Goal: Information Seeking & Learning: Understand process/instructions

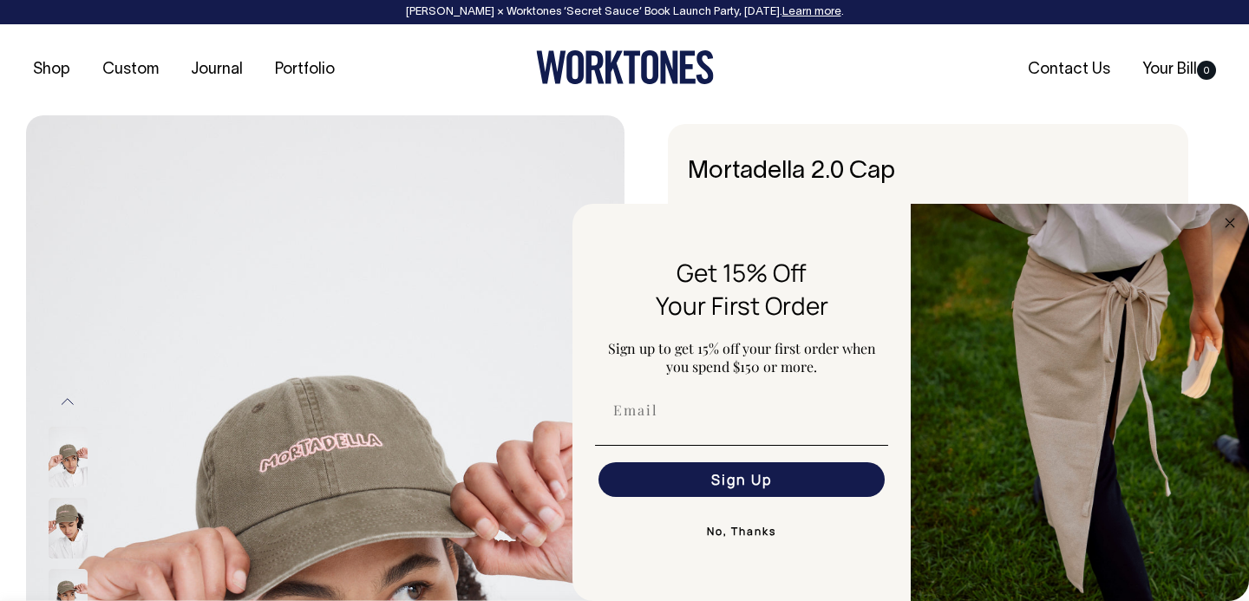
click at [655, 151] on div "Mortadella 2.0 Cap The Mortadella 2.0 is here, freshly sliced for your enjoymen…" at bounding box center [924, 604] width 599 height 960
click at [735, 537] on button "No, Thanks" at bounding box center [741, 532] width 293 height 35
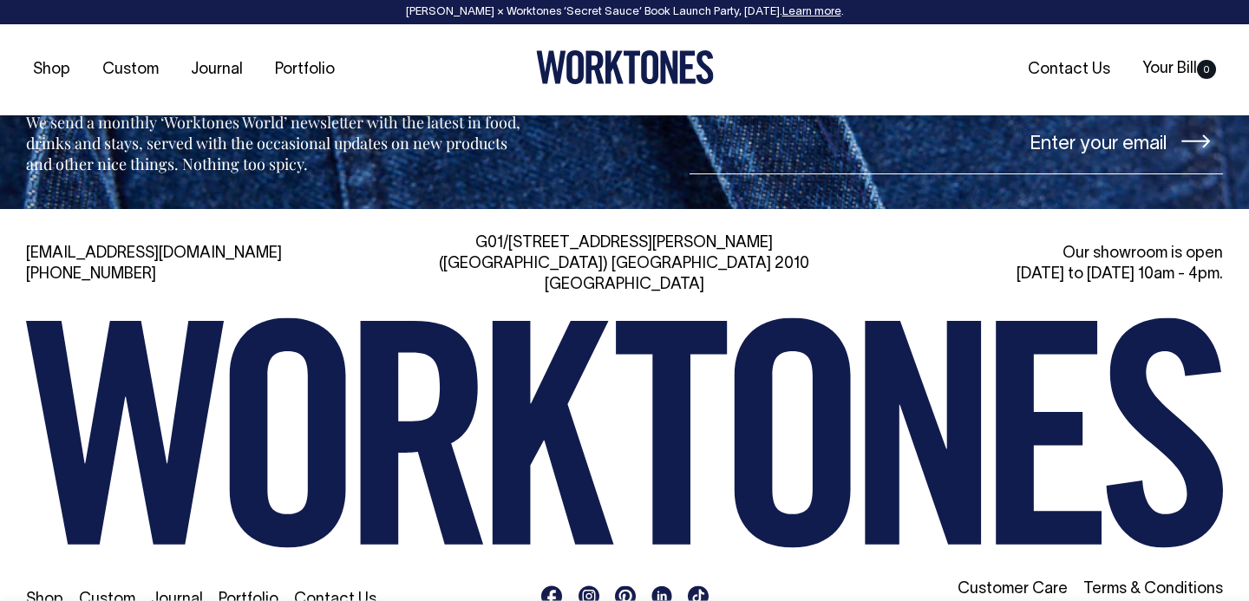
scroll to position [2017, 0]
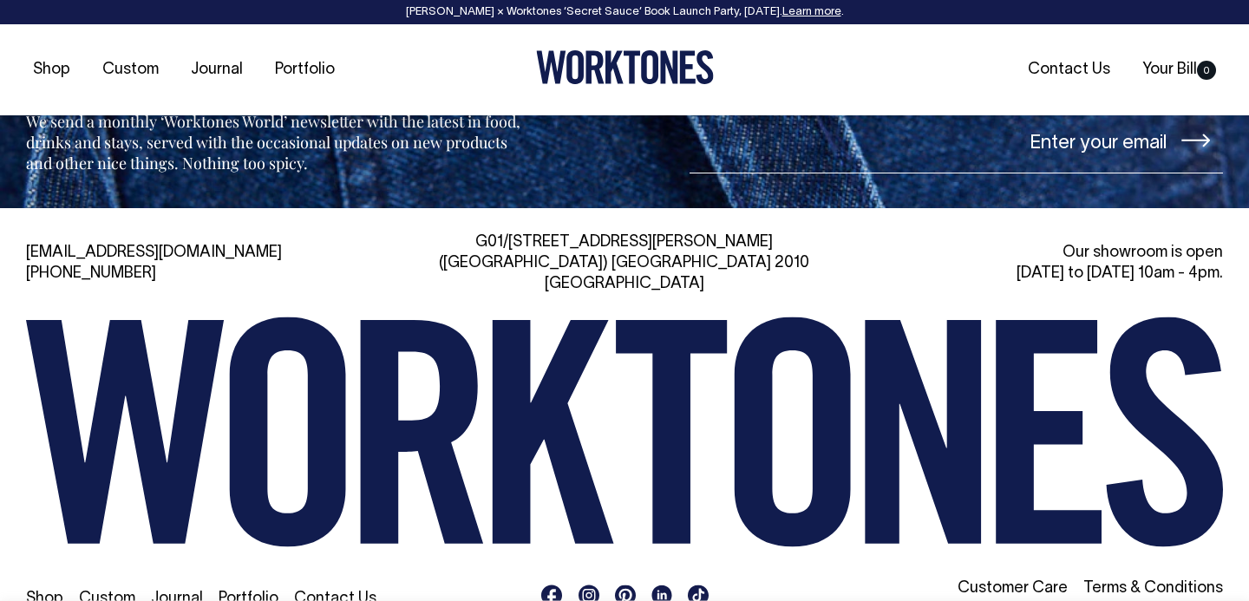
click at [1118, 581] on link "Terms & Conditions" at bounding box center [1154, 588] width 140 height 15
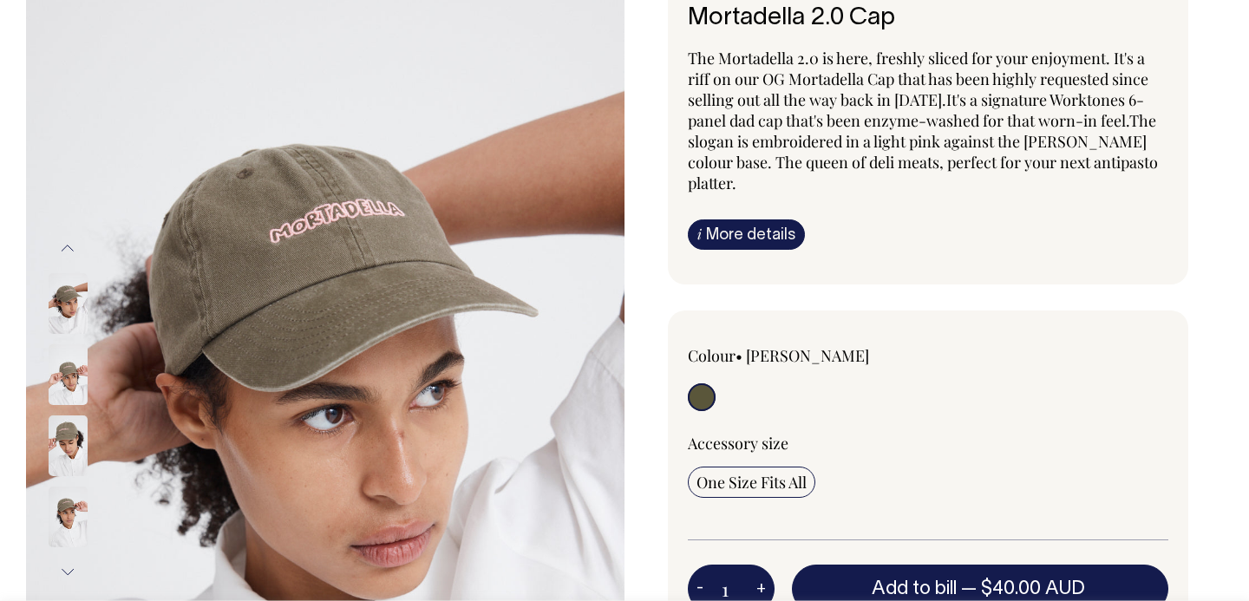
scroll to position [154, 0]
click at [764, 220] on link "i More details" at bounding box center [746, 235] width 117 height 30
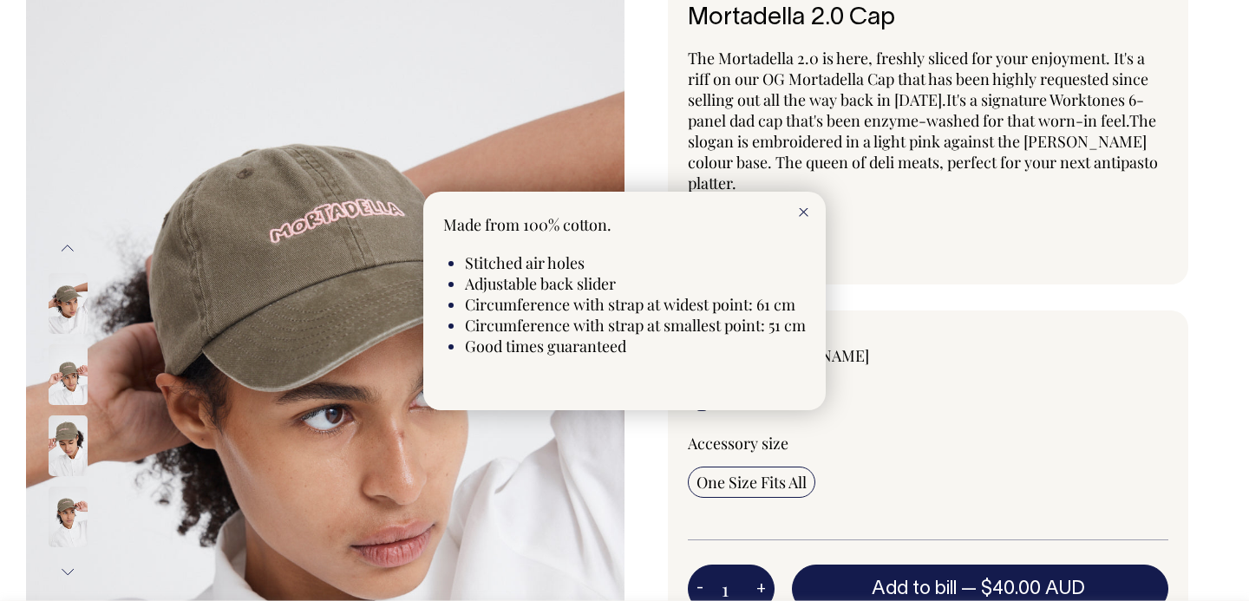
click at [803, 210] on line at bounding box center [804, 212] width 8 height 8
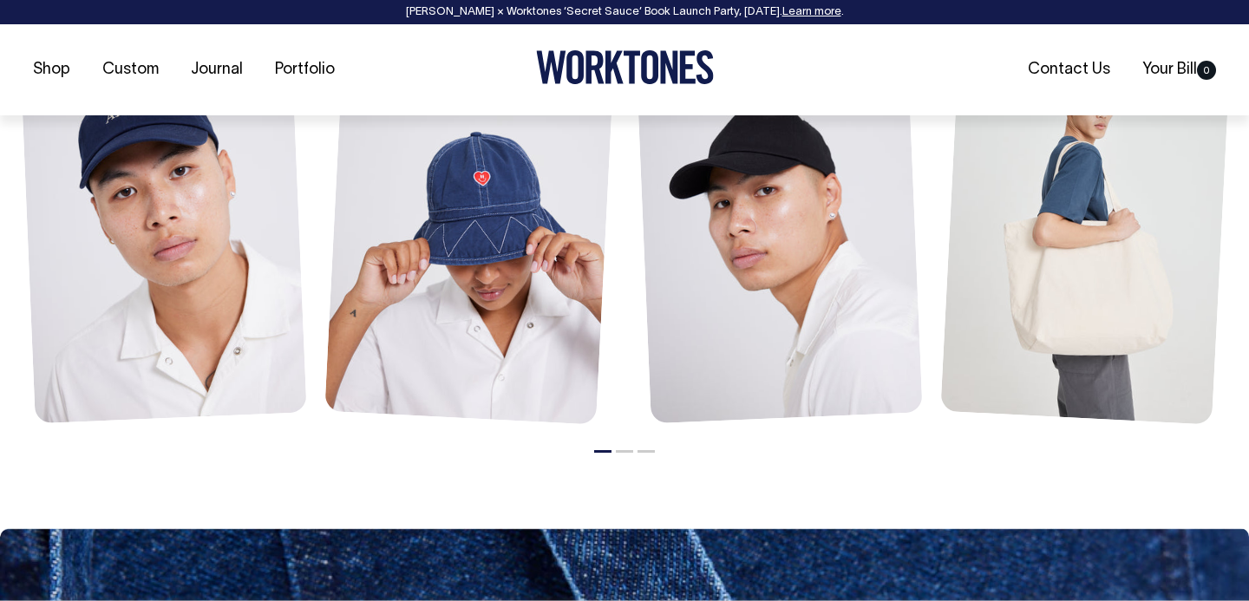
scroll to position [1317, 0]
